Goal: Task Accomplishment & Management: Manage account settings

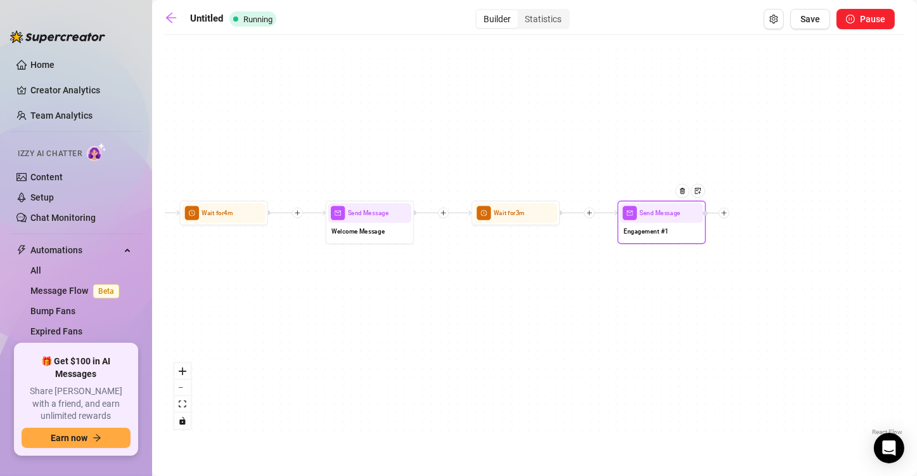
click at [726, 214] on icon "plus" at bounding box center [725, 213] width 6 height 6
click at [763, 228] on div "Condition" at bounding box center [768, 228] width 65 height 15
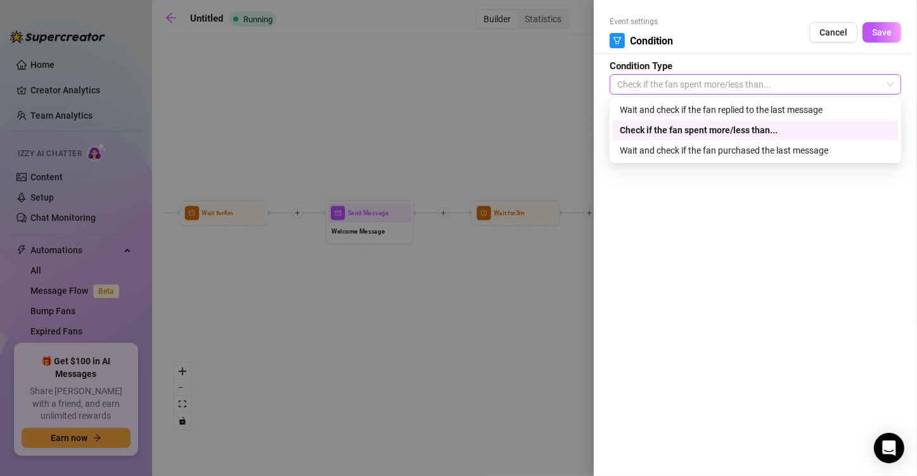
click at [708, 87] on span "Check if the fan spent more/less than..." at bounding box center [756, 84] width 276 height 19
click at [824, 33] on span "Cancel" at bounding box center [834, 32] width 28 height 10
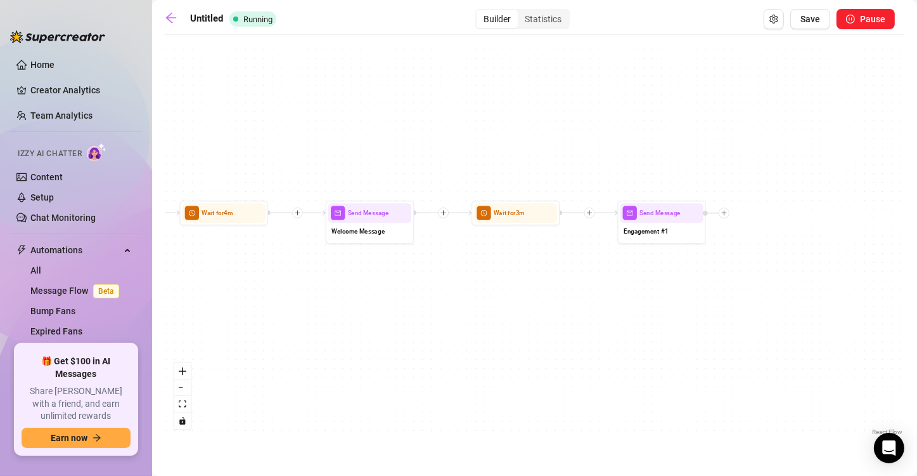
click at [590, 213] on icon "plus" at bounding box center [590, 212] width 1 height 5
click at [621, 226] on div "Condition" at bounding box center [632, 228] width 65 height 15
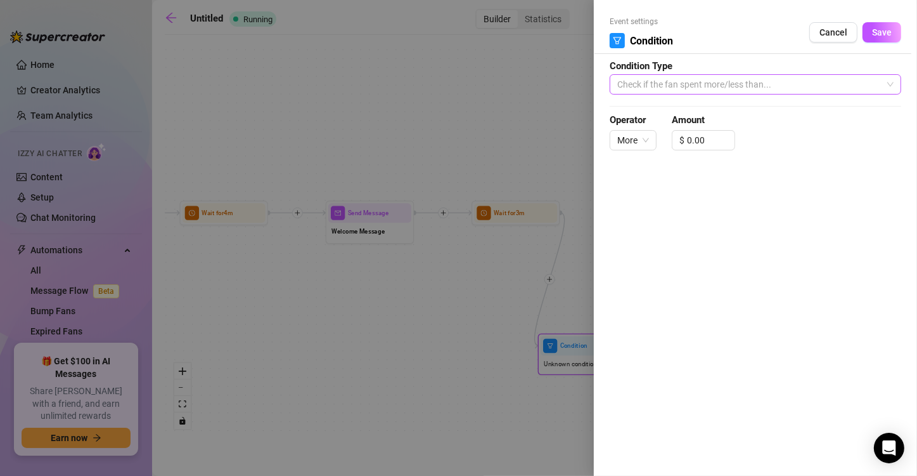
click at [677, 82] on span "Check if the fan spent more/less than..." at bounding box center [756, 84] width 276 height 19
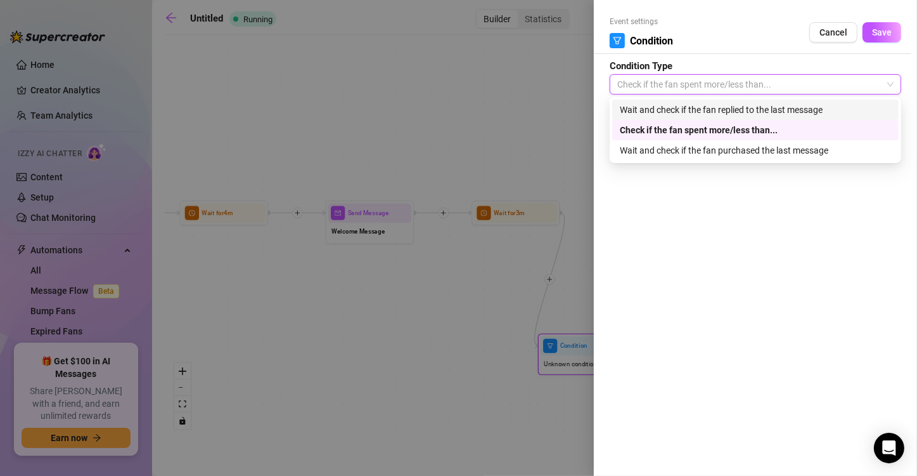
click at [669, 109] on div "Wait and check if the fan replied to the last message" at bounding box center [755, 110] width 271 height 14
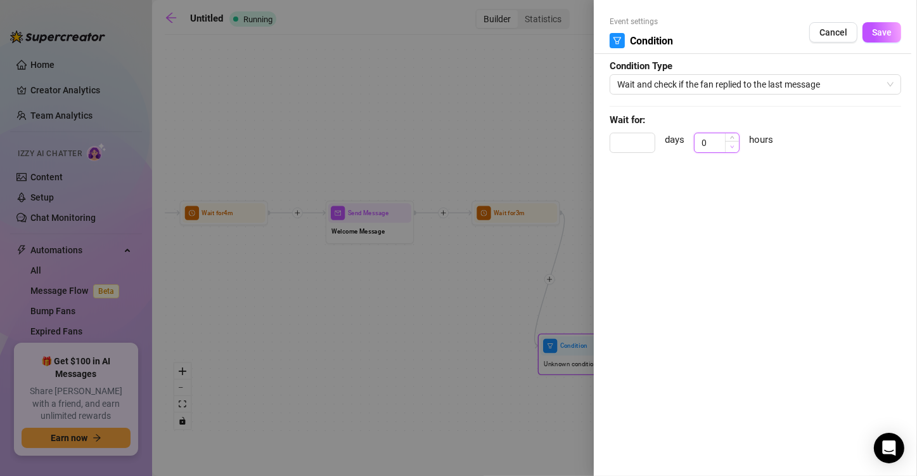
click at [729, 146] on span "Decrease Value" at bounding box center [732, 146] width 14 height 11
click at [735, 145] on span "Decrease Value" at bounding box center [732, 146] width 14 height 11
type input "1"
click at [735, 137] on span "Increase Value" at bounding box center [732, 138] width 14 height 11
click at [836, 29] on span "Cancel" at bounding box center [834, 32] width 28 height 10
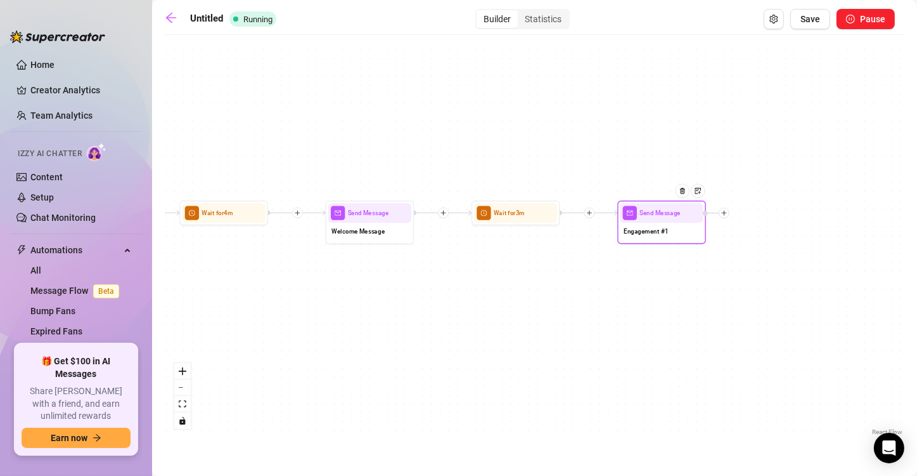
click at [657, 230] on span "Engagement #1" at bounding box center [646, 231] width 44 height 10
type textarea "what are you up to right now?"
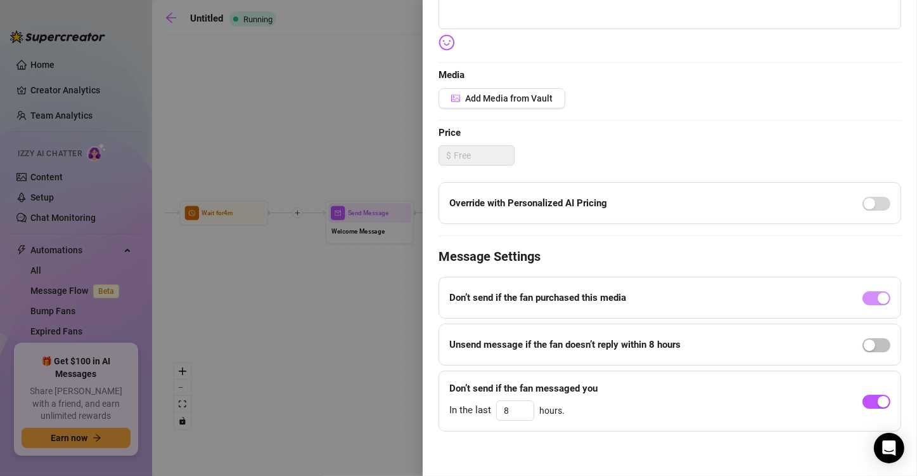
scroll to position [258, 0]
click at [365, 347] on div at bounding box center [458, 238] width 917 height 476
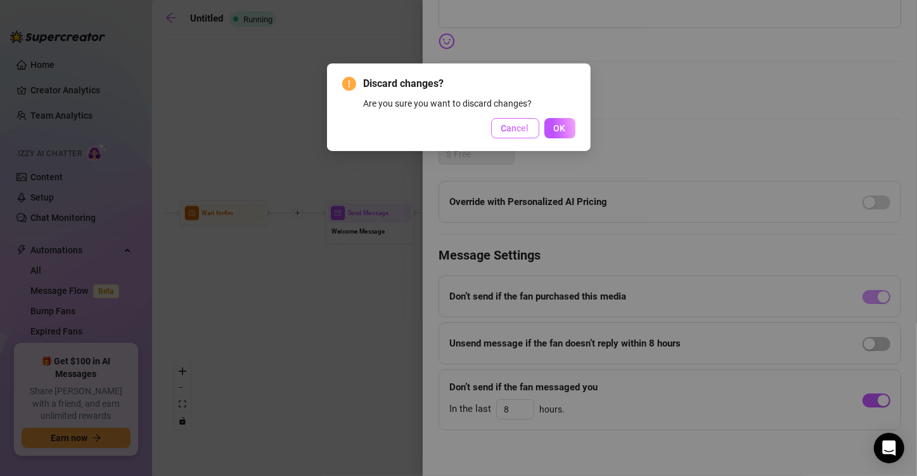
click at [512, 135] on button "Cancel" at bounding box center [515, 128] width 48 height 20
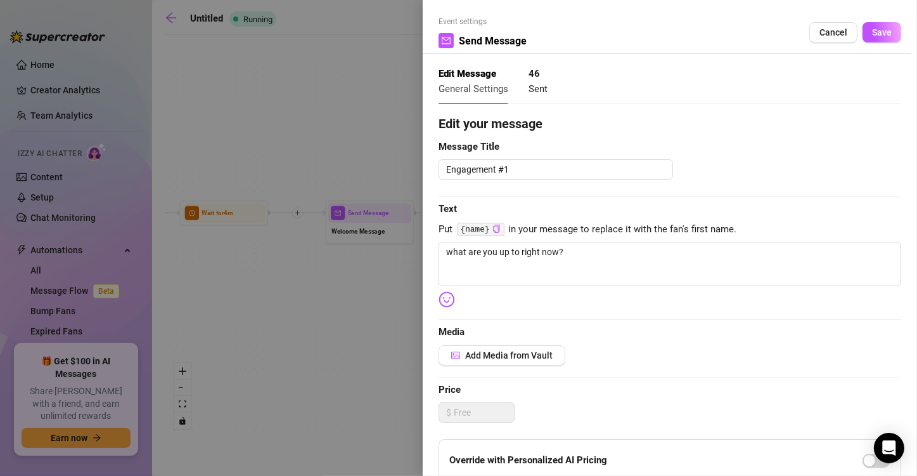
scroll to position [0, 0]
click at [822, 37] on span "Cancel" at bounding box center [834, 32] width 28 height 10
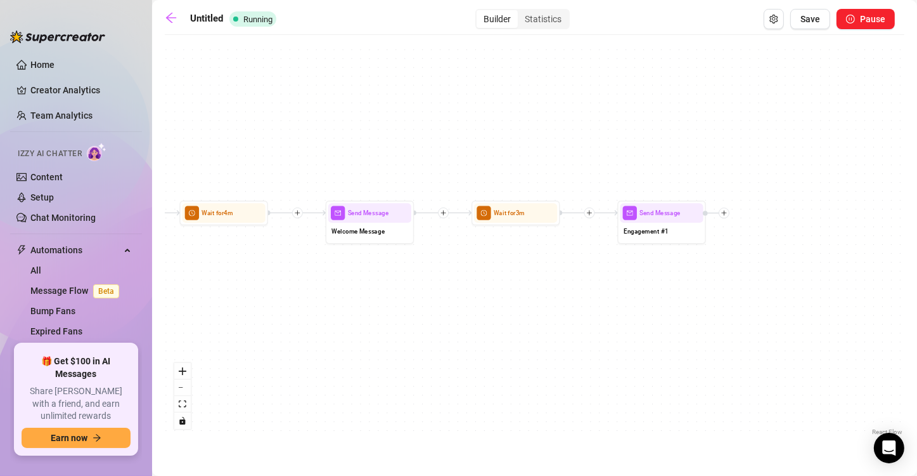
click at [299, 216] on div at bounding box center [297, 212] width 11 height 11
click at [327, 228] on div "Condition" at bounding box center [340, 228] width 65 height 15
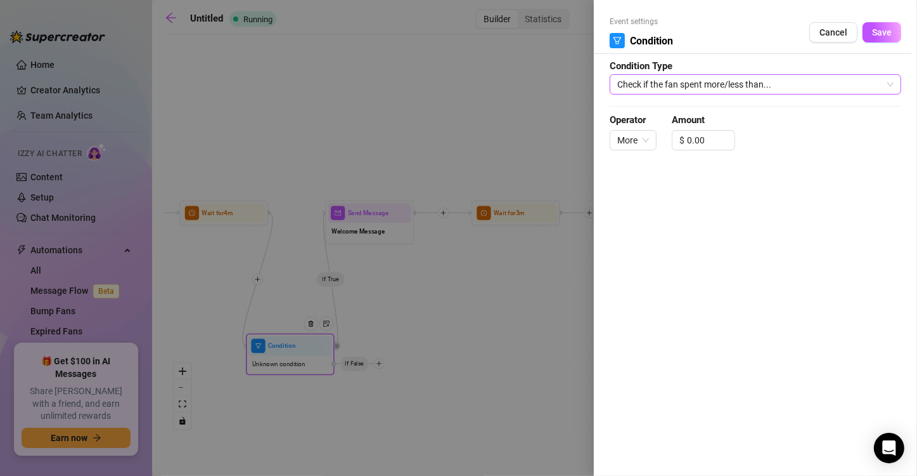
click at [647, 86] on span "Check if the fan spent more/less than..." at bounding box center [756, 84] width 276 height 19
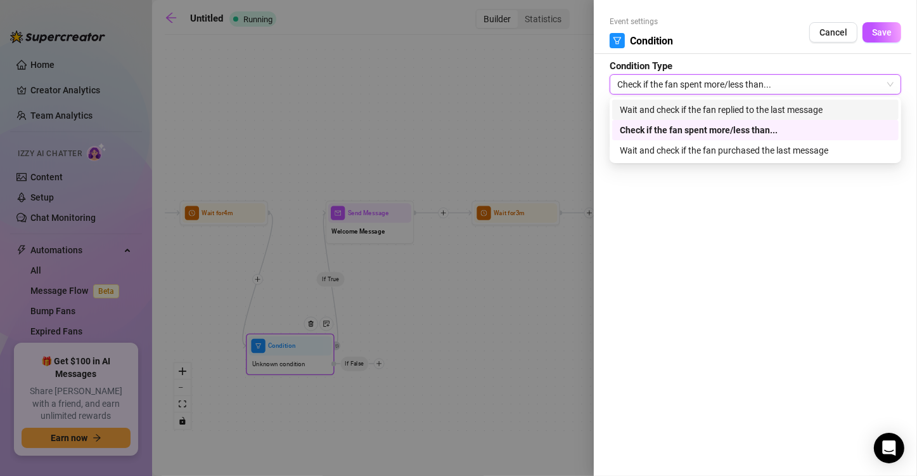
click at [540, 354] on div at bounding box center [458, 238] width 917 height 476
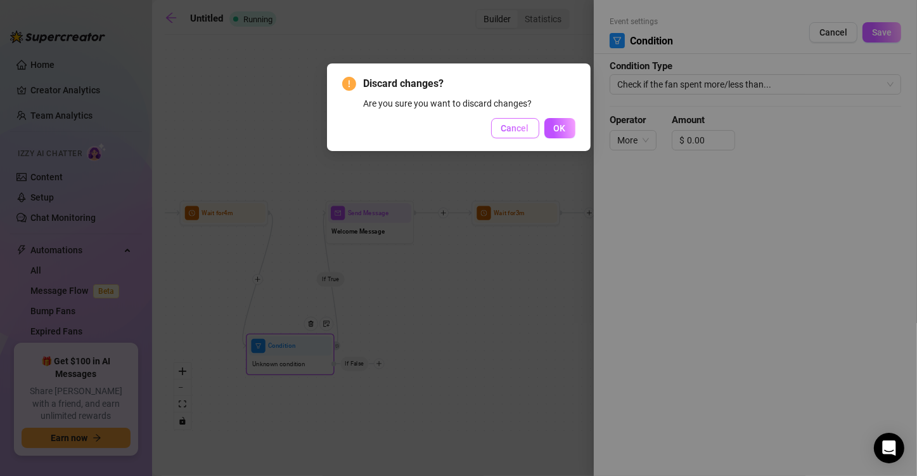
click at [514, 131] on span "Cancel" at bounding box center [516, 128] width 28 height 10
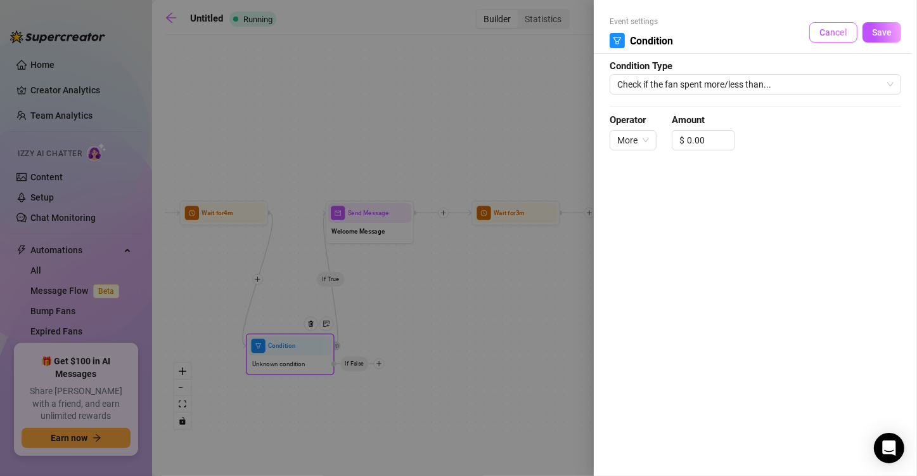
click at [839, 36] on span "Cancel" at bounding box center [834, 32] width 28 height 10
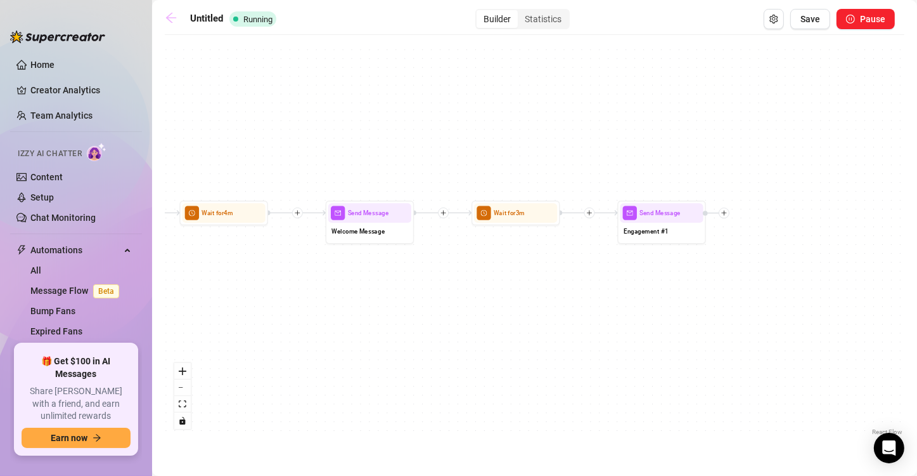
click at [180, 19] on link at bounding box center [174, 18] width 19 height 15
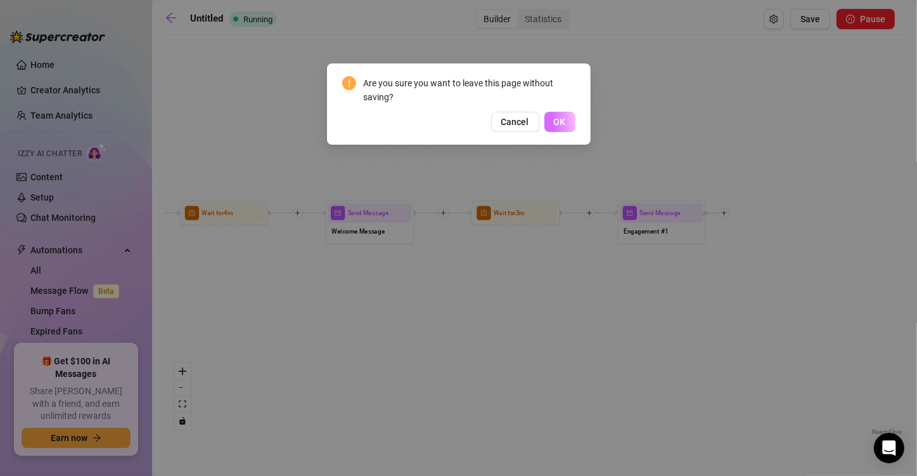
click at [569, 123] on button "OK" at bounding box center [560, 122] width 31 height 20
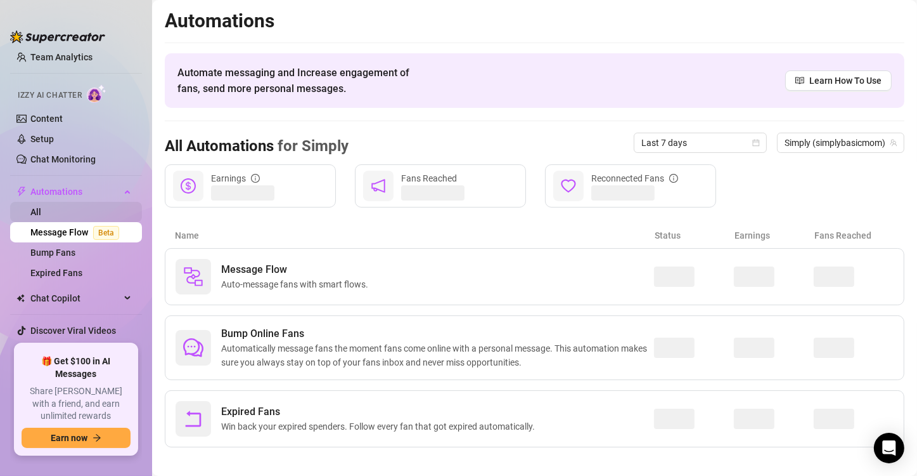
scroll to position [63, 0]
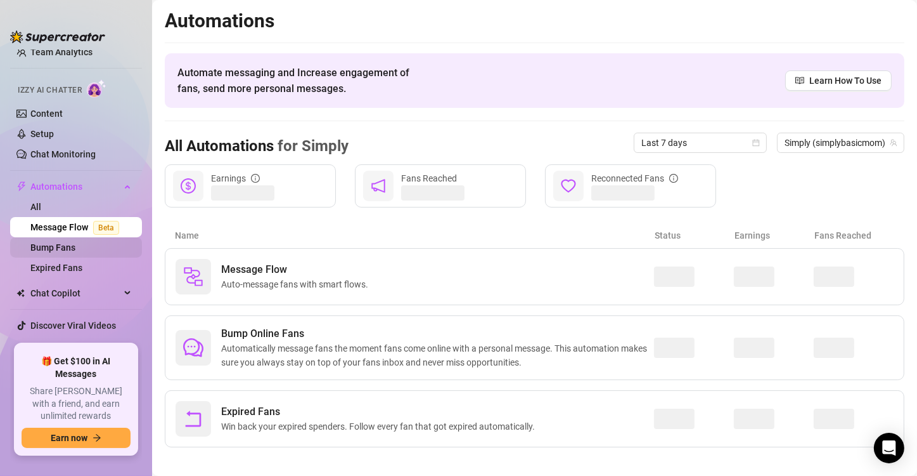
click at [68, 249] on link "Bump Fans" at bounding box center [52, 247] width 45 height 10
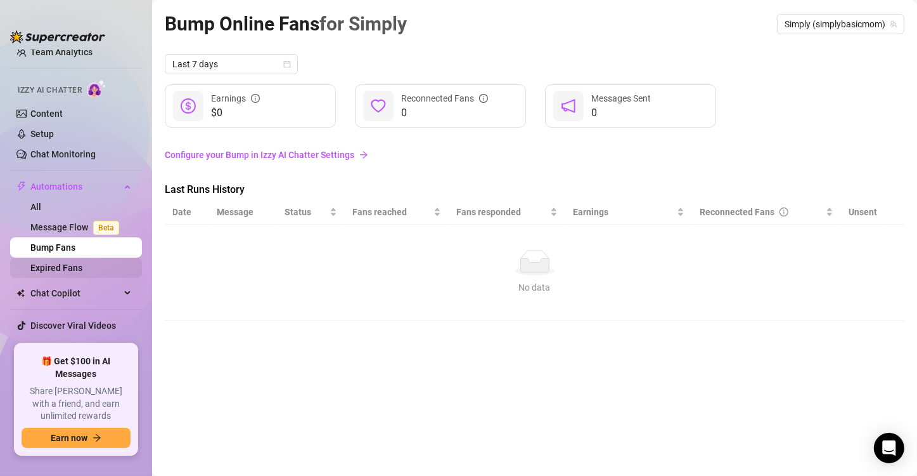
click at [75, 263] on link "Expired Fans" at bounding box center [56, 267] width 52 height 10
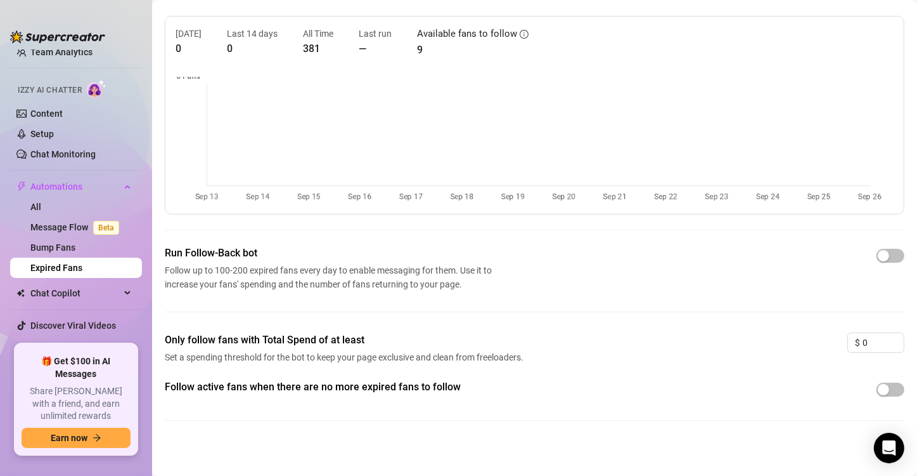
scroll to position [40, 0]
click at [878, 256] on div "button" at bounding box center [883, 253] width 11 height 11
click at [878, 253] on span "button" at bounding box center [891, 254] width 28 height 14
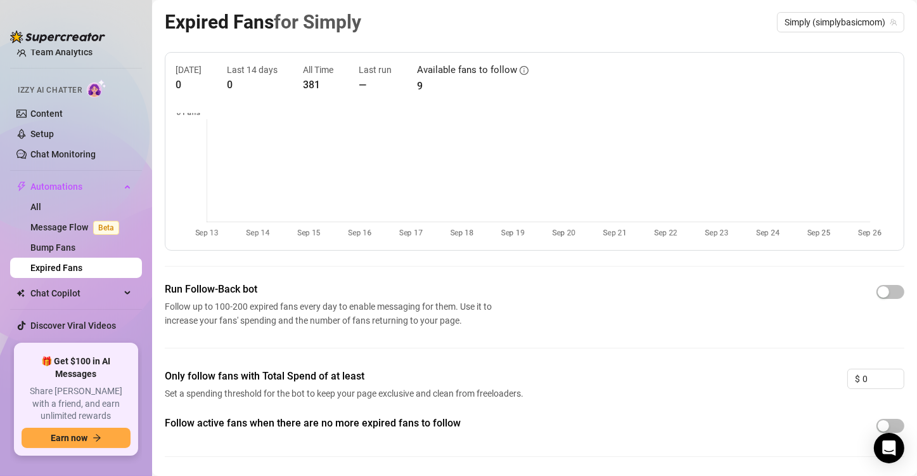
scroll to position [0, 0]
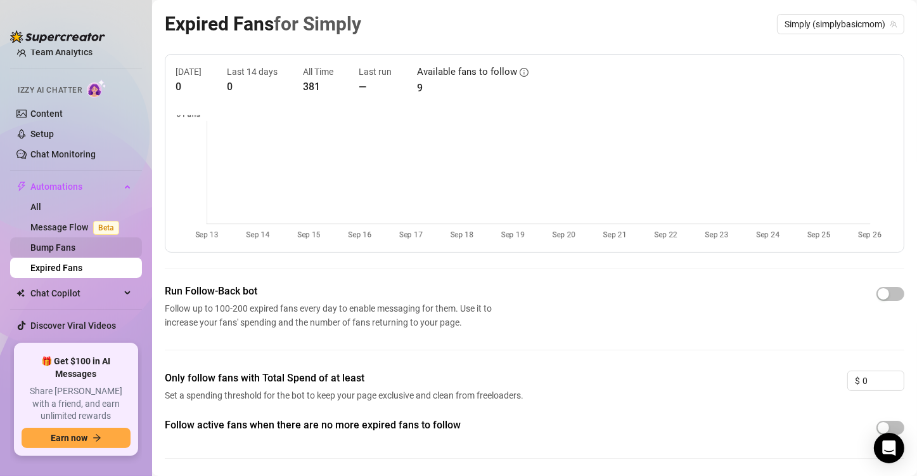
click at [63, 249] on link "Bump Fans" at bounding box center [52, 247] width 45 height 10
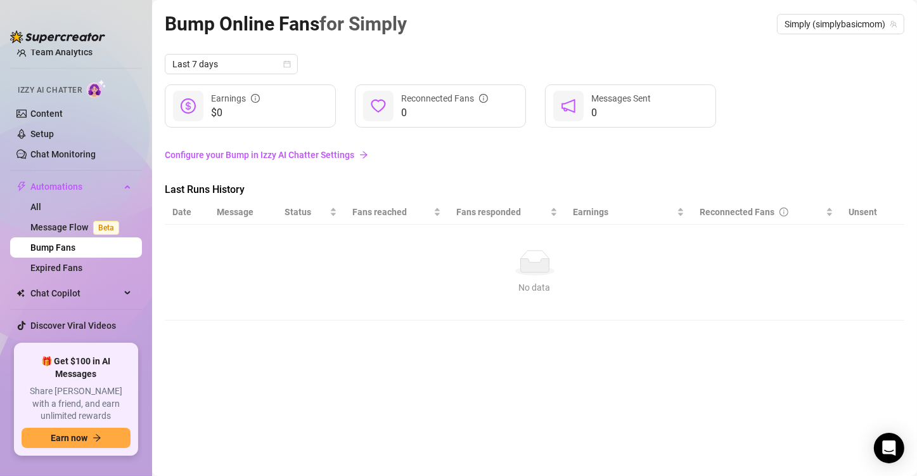
click at [323, 155] on link "Configure your Bump in Izzy AI Chatter Settings" at bounding box center [535, 155] width 740 height 14
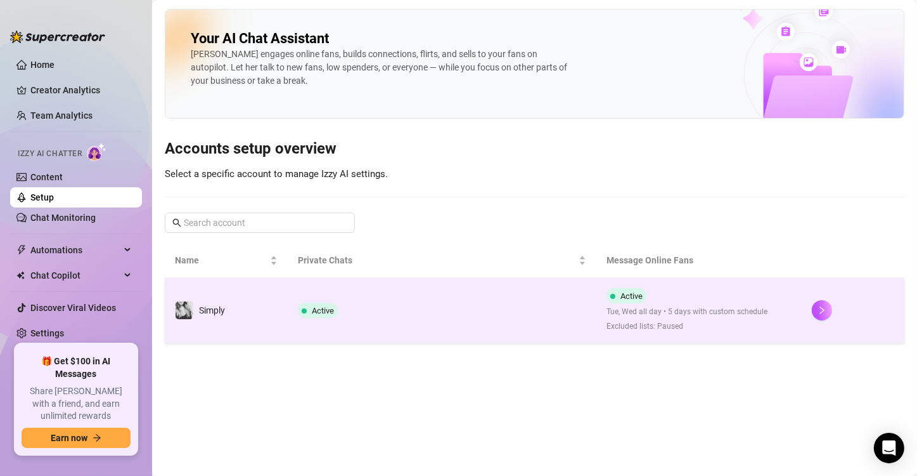
click at [291, 314] on td "Active" at bounding box center [442, 310] width 308 height 65
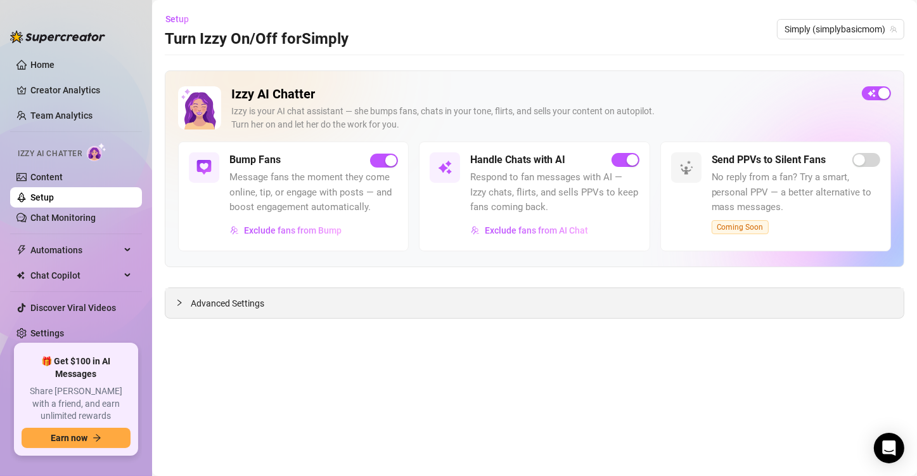
click at [268, 304] on div "Advanced Settings" at bounding box center [534, 303] width 739 height 30
click at [295, 229] on span "Exclude fans from Bump" at bounding box center [293, 230] width 98 height 10
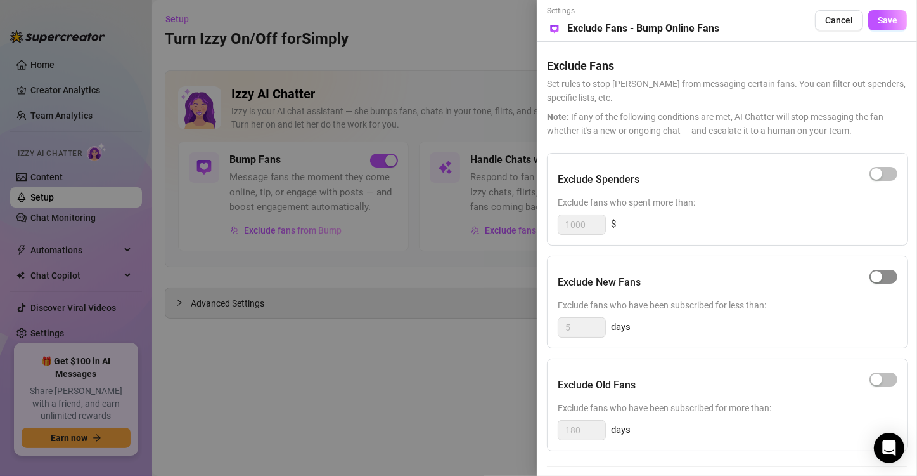
click at [871, 276] on div "button" at bounding box center [876, 276] width 11 height 11
drag, startPoint x: 595, startPoint y: 326, endPoint x: 496, endPoint y: 318, distance: 99.2
click at [496, 318] on div "Settings Preview Exclude Fans - Bump Online Fans Cancel Save Exclude Fans Set r…" at bounding box center [458, 238] width 917 height 476
type input "1"
click at [772, 355] on div "Exclude Spenders Exclude fans who spent more than: 1000 $ Exclude New Fans Excl…" at bounding box center [727, 362] width 360 height 418
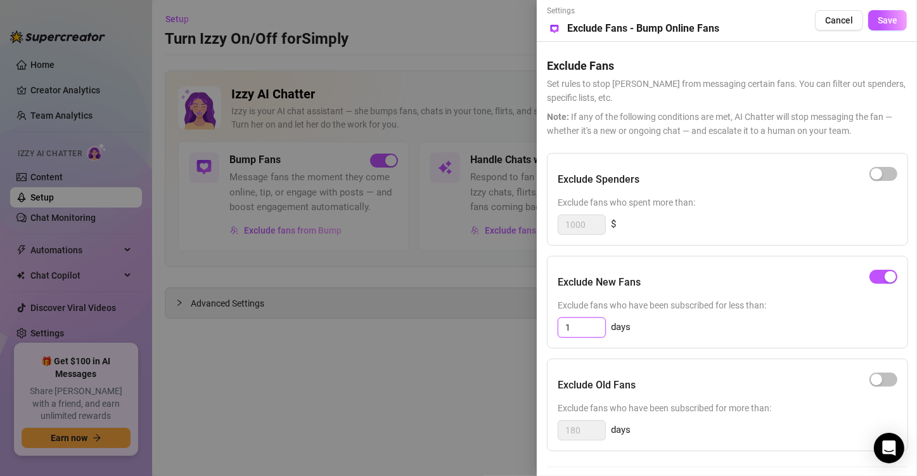
drag, startPoint x: 587, startPoint y: 325, endPoint x: 545, endPoint y: 325, distance: 41.8
click at [545, 325] on div "Settings Preview Exclude Fans - Bump Online Fans Cancel Save Exclude Fans Set r…" at bounding box center [727, 238] width 380 height 476
click at [815, 27] on button "Cancel" at bounding box center [839, 20] width 48 height 20
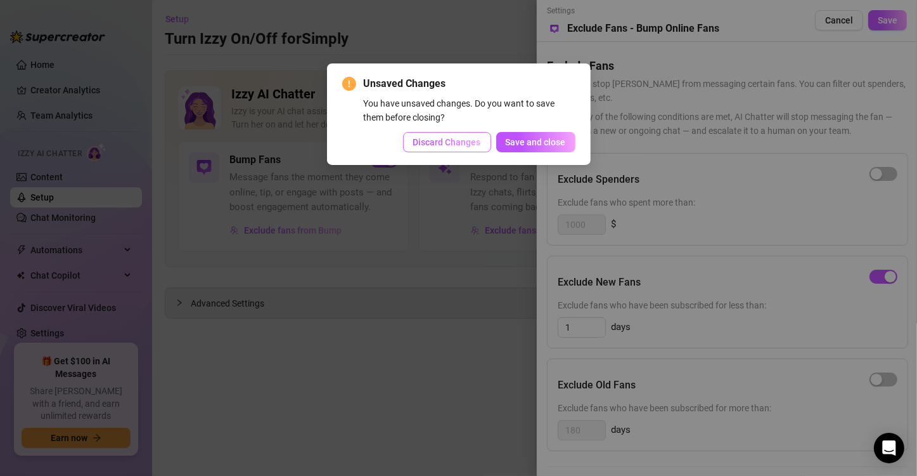
click at [470, 145] on span "Discard Changes" at bounding box center [447, 142] width 68 height 10
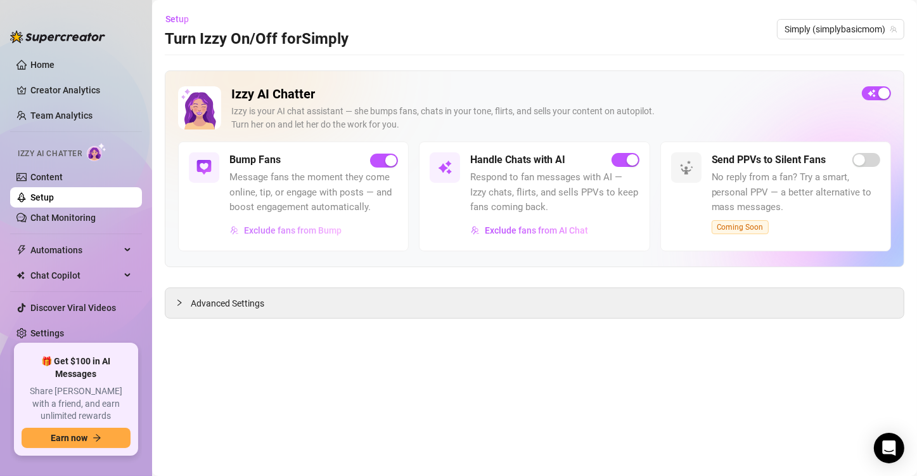
click at [321, 229] on span "Exclude fans from Bump" at bounding box center [293, 230] width 98 height 10
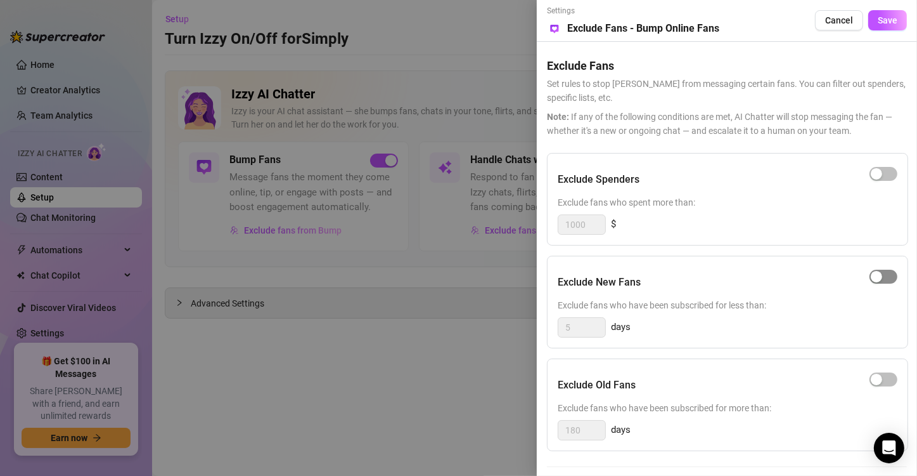
click at [873, 279] on span "button" at bounding box center [884, 276] width 28 height 14
drag, startPoint x: 584, startPoint y: 327, endPoint x: 512, endPoint y: 323, distance: 71.7
click at [512, 323] on div "Settings Preview Exclude Fans - Bump Online Fans Cancel Save Exclude Fans Set r…" at bounding box center [458, 238] width 917 height 476
type input "2"
click at [785, 332] on div "2 days" at bounding box center [728, 327] width 340 height 20
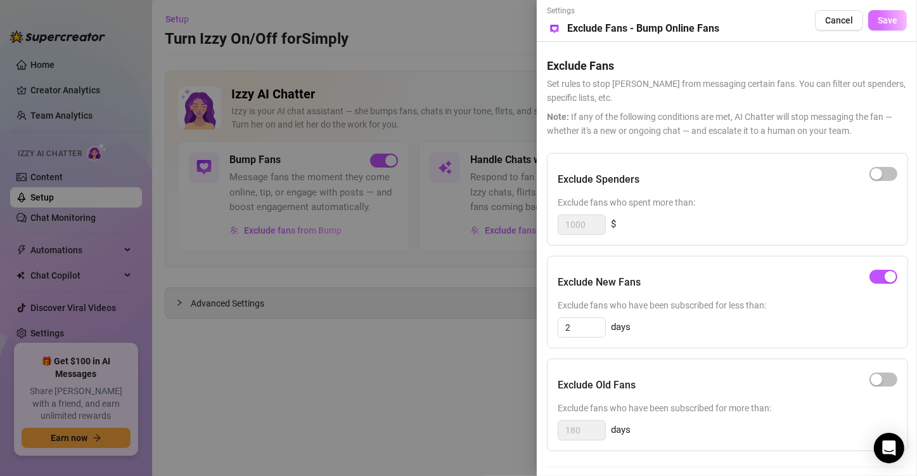
click at [877, 27] on button "Save" at bounding box center [888, 20] width 39 height 20
